Goal: Check status: Check status

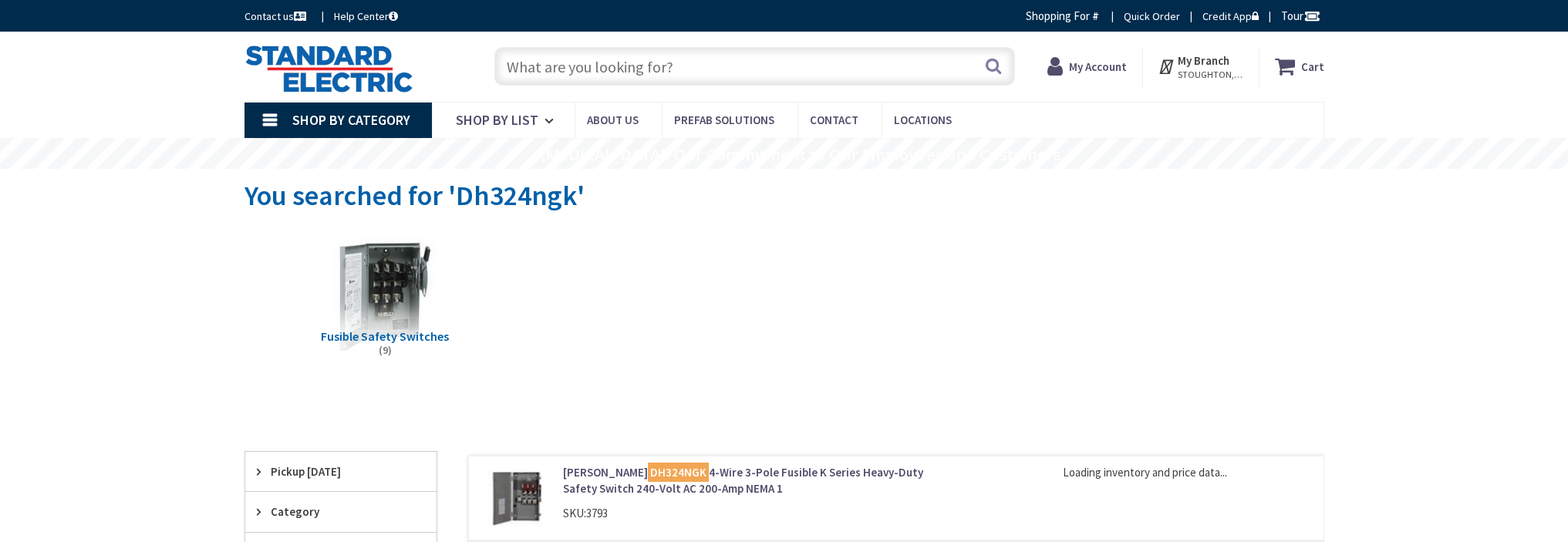
click at [1103, 62] on strong "My Account" at bounding box center [1098, 67] width 58 height 14
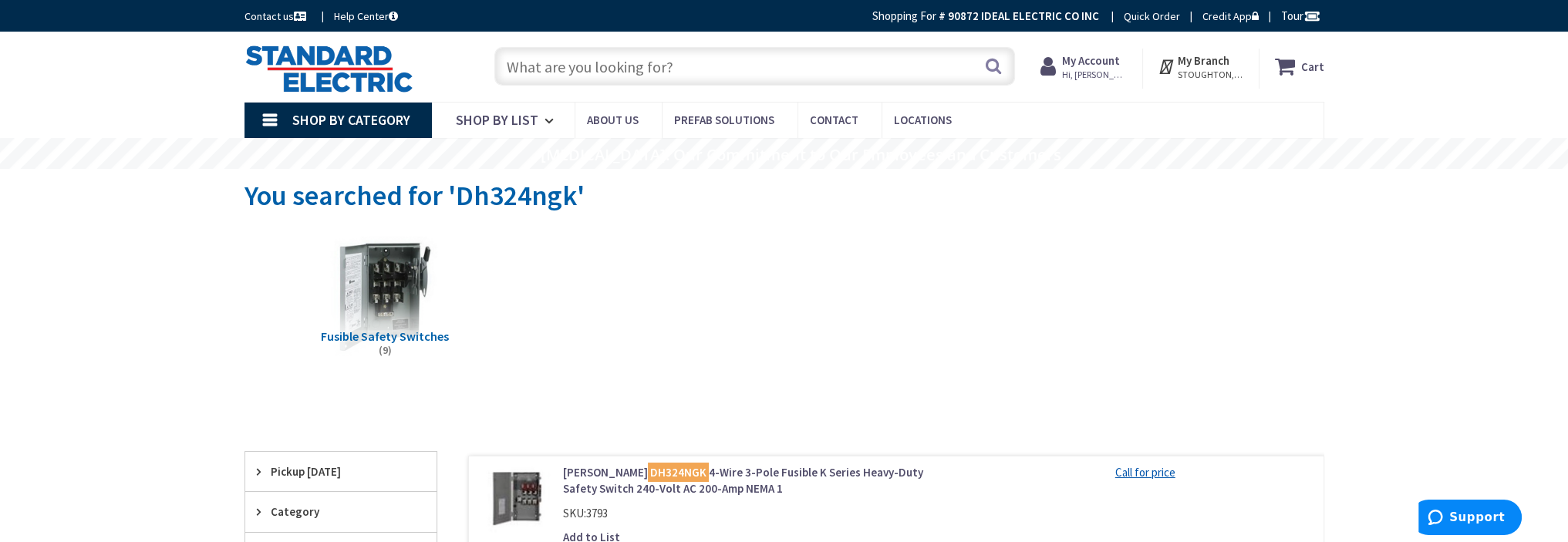
click at [1108, 61] on strong "My Account" at bounding box center [1091, 60] width 58 height 14
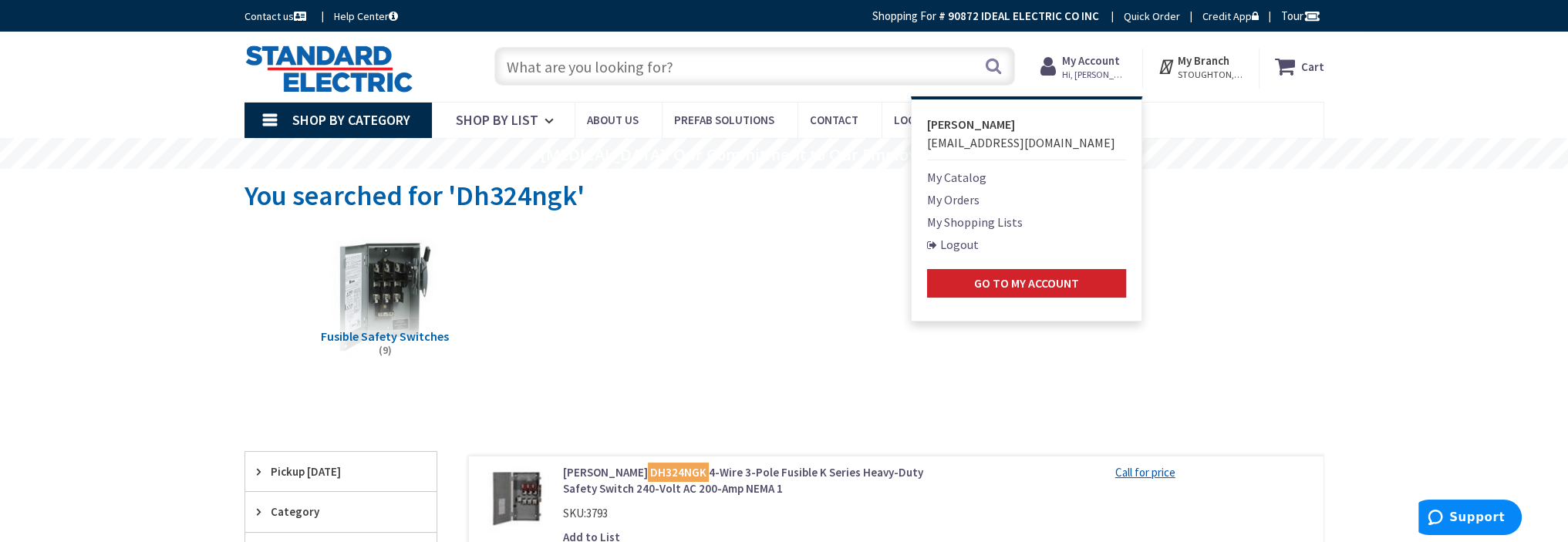
click at [937, 202] on link "My Orders" at bounding box center [953, 200] width 52 height 19
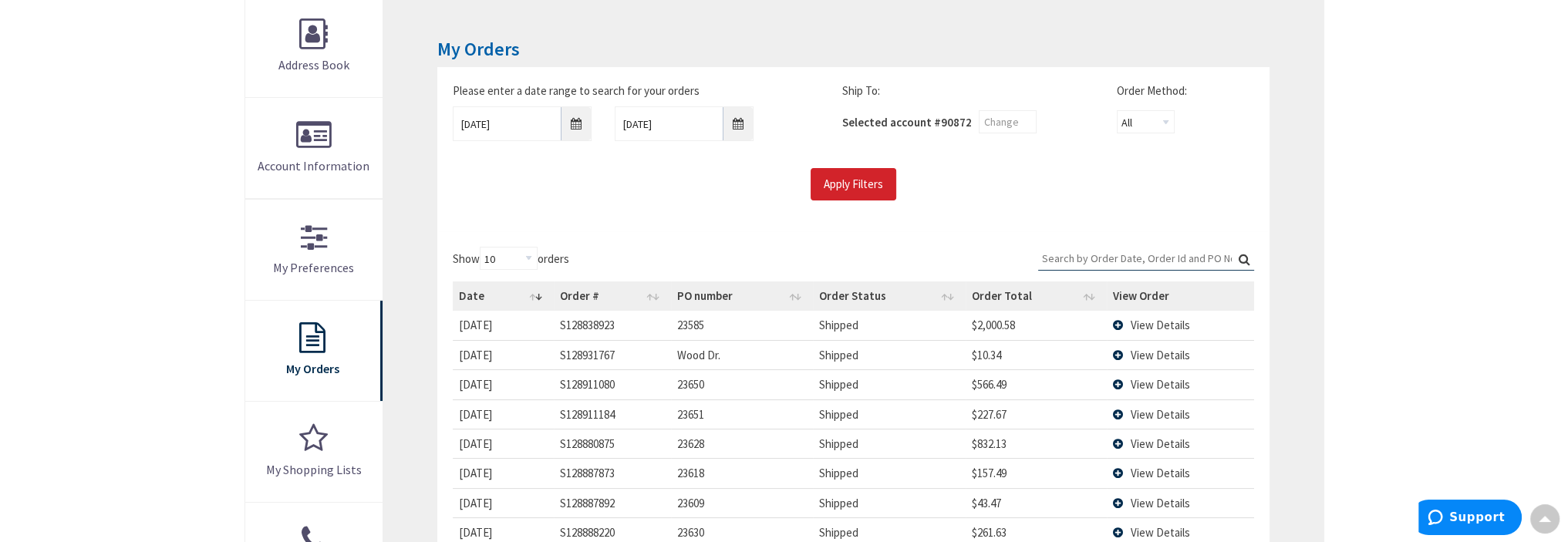
click at [1143, 352] on span "View Details" at bounding box center [1160, 355] width 59 height 14
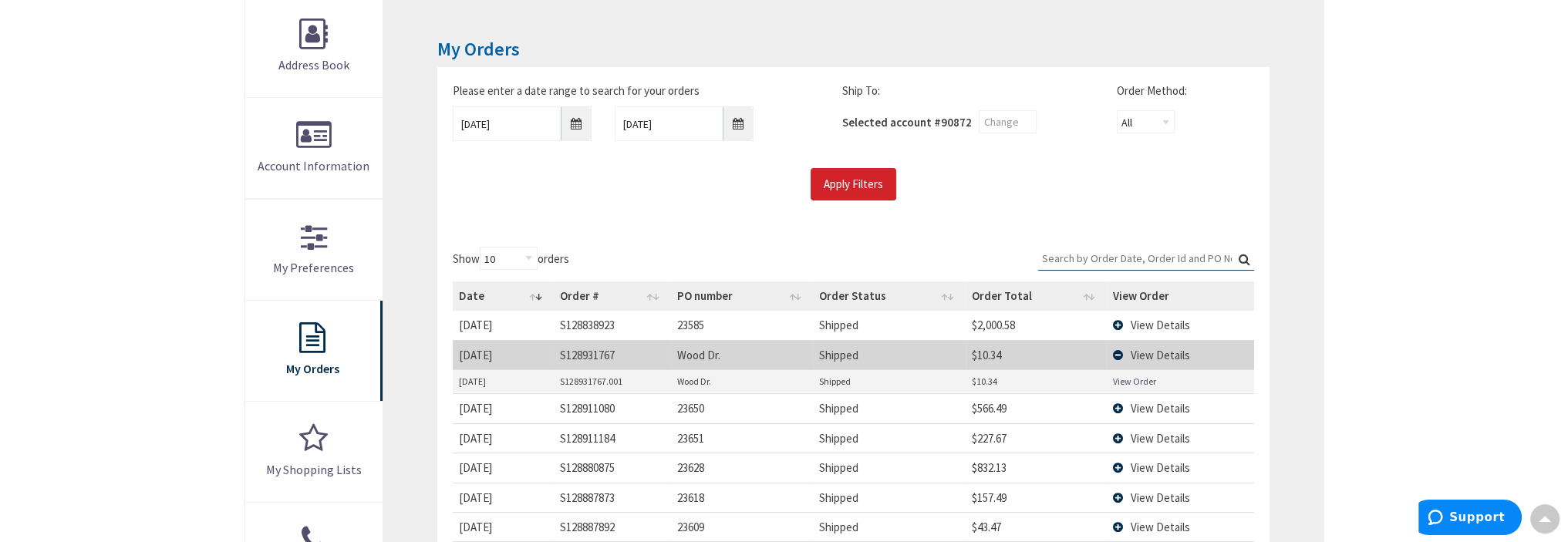
click at [1129, 381] on link "View Order" at bounding box center [1135, 381] width 43 height 14
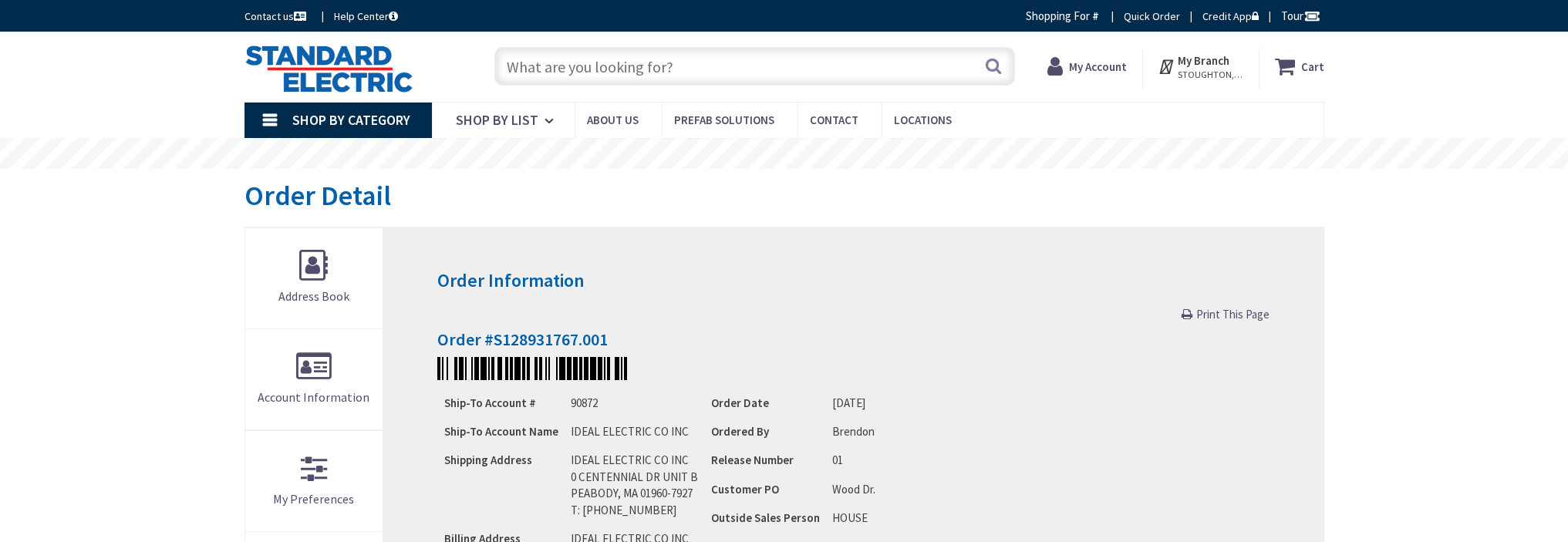
click at [1209, 309] on span "Print This Page" at bounding box center [1232, 314] width 73 height 14
